Goal: Navigation & Orientation: Find specific page/section

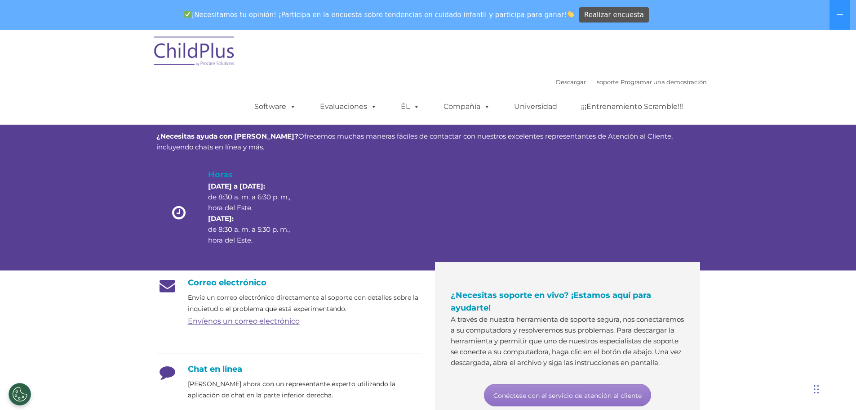
click at [201, 48] on img at bounding box center [195, 52] width 90 height 45
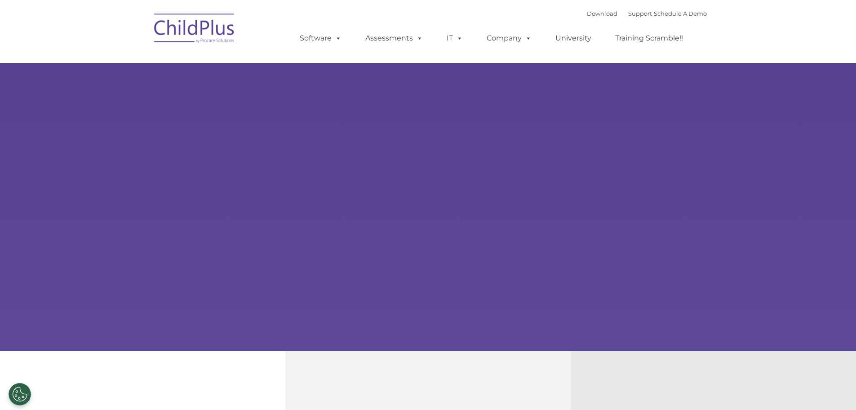
type input ""
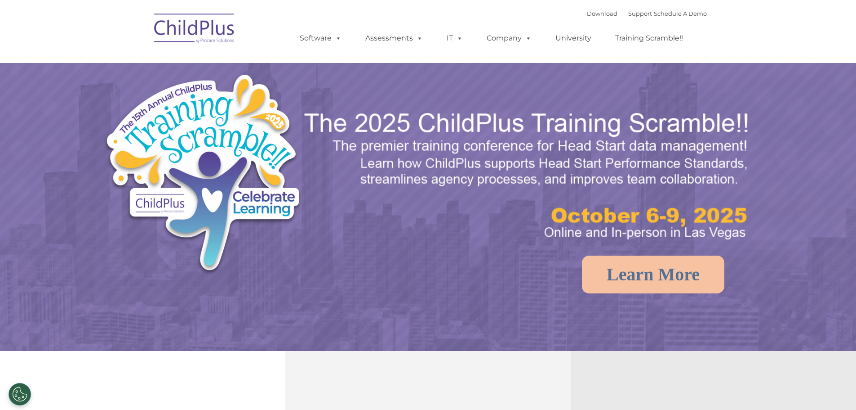
select select "MEDIUM"
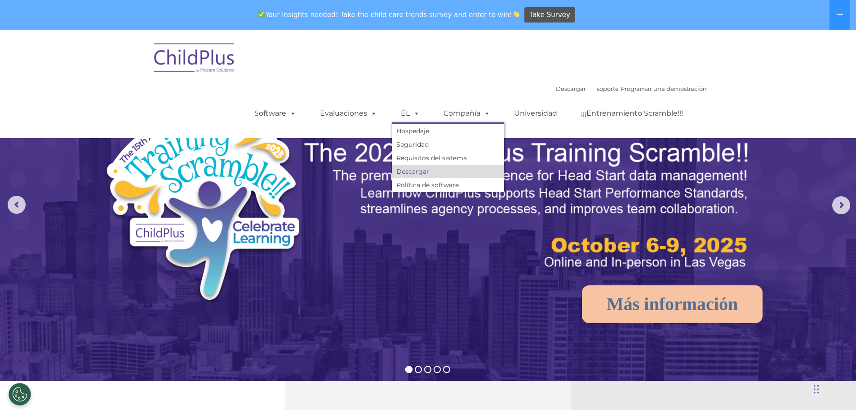
click at [415, 168] on font "Descargar" at bounding box center [412, 171] width 33 height 8
